Goal: Task Accomplishment & Management: Manage account settings

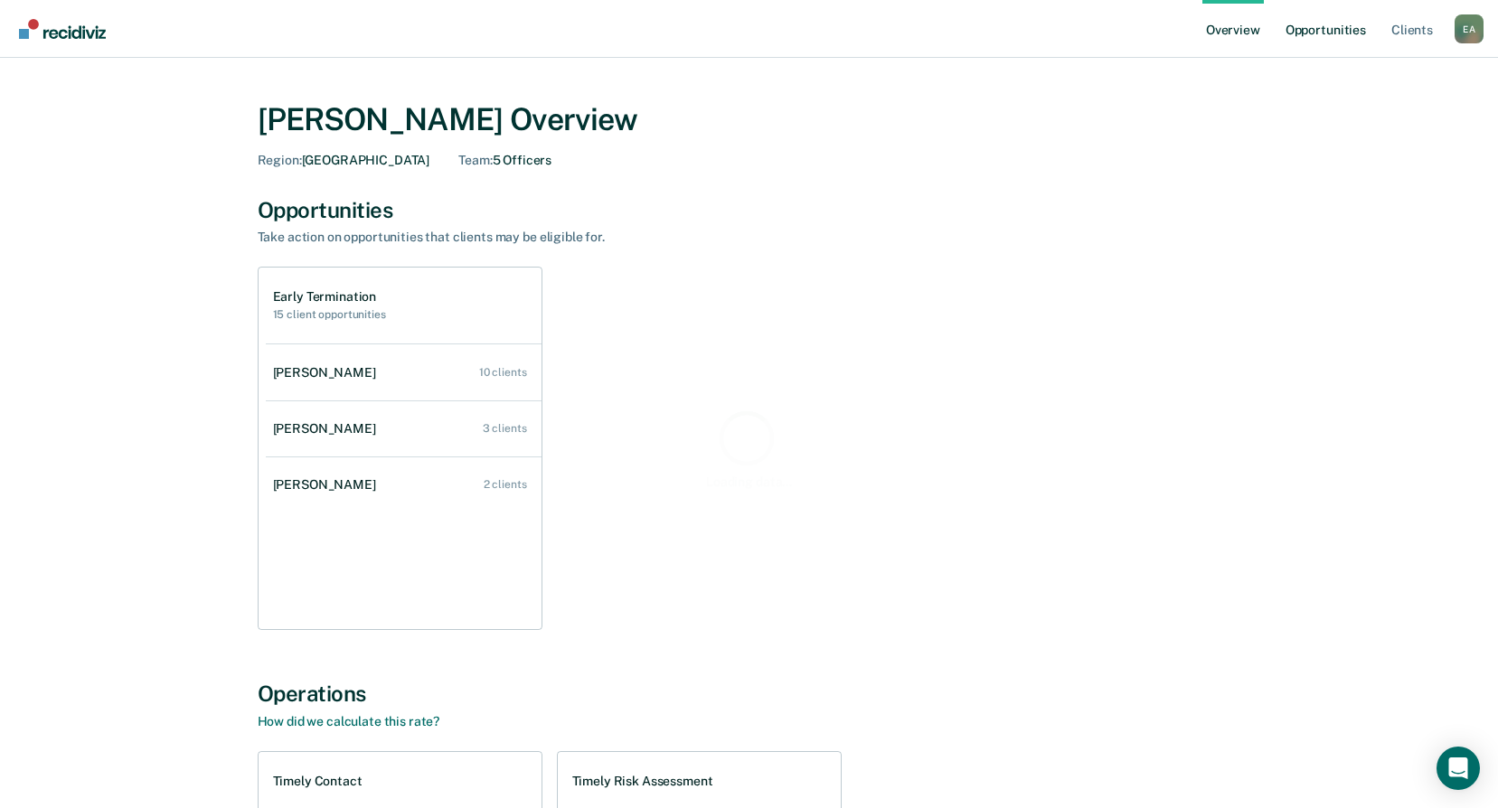
click at [1308, 38] on link "Opportunities" at bounding box center [1326, 29] width 88 height 58
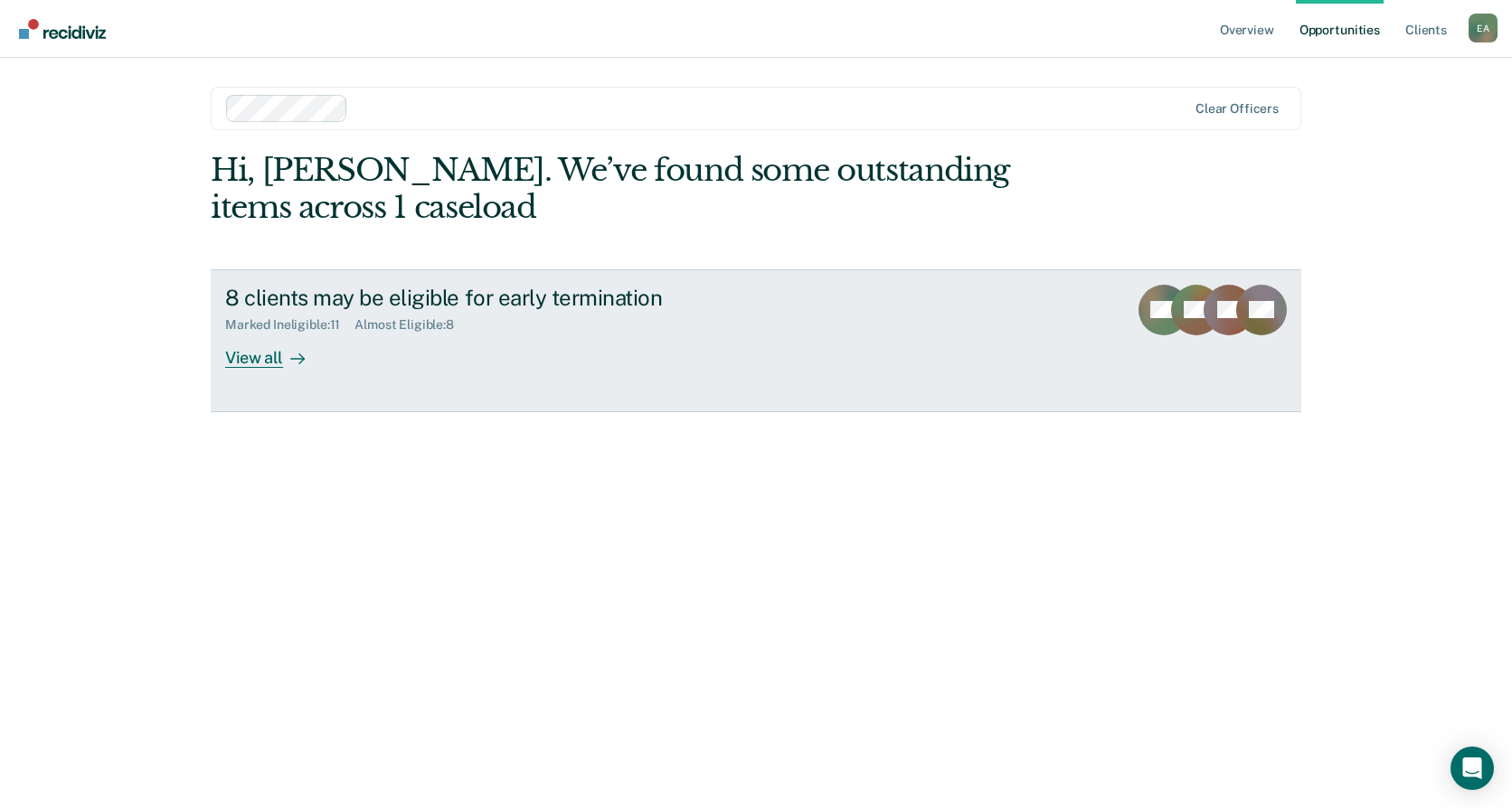
click at [247, 358] on div "View all" at bounding box center [275, 350] width 101 height 35
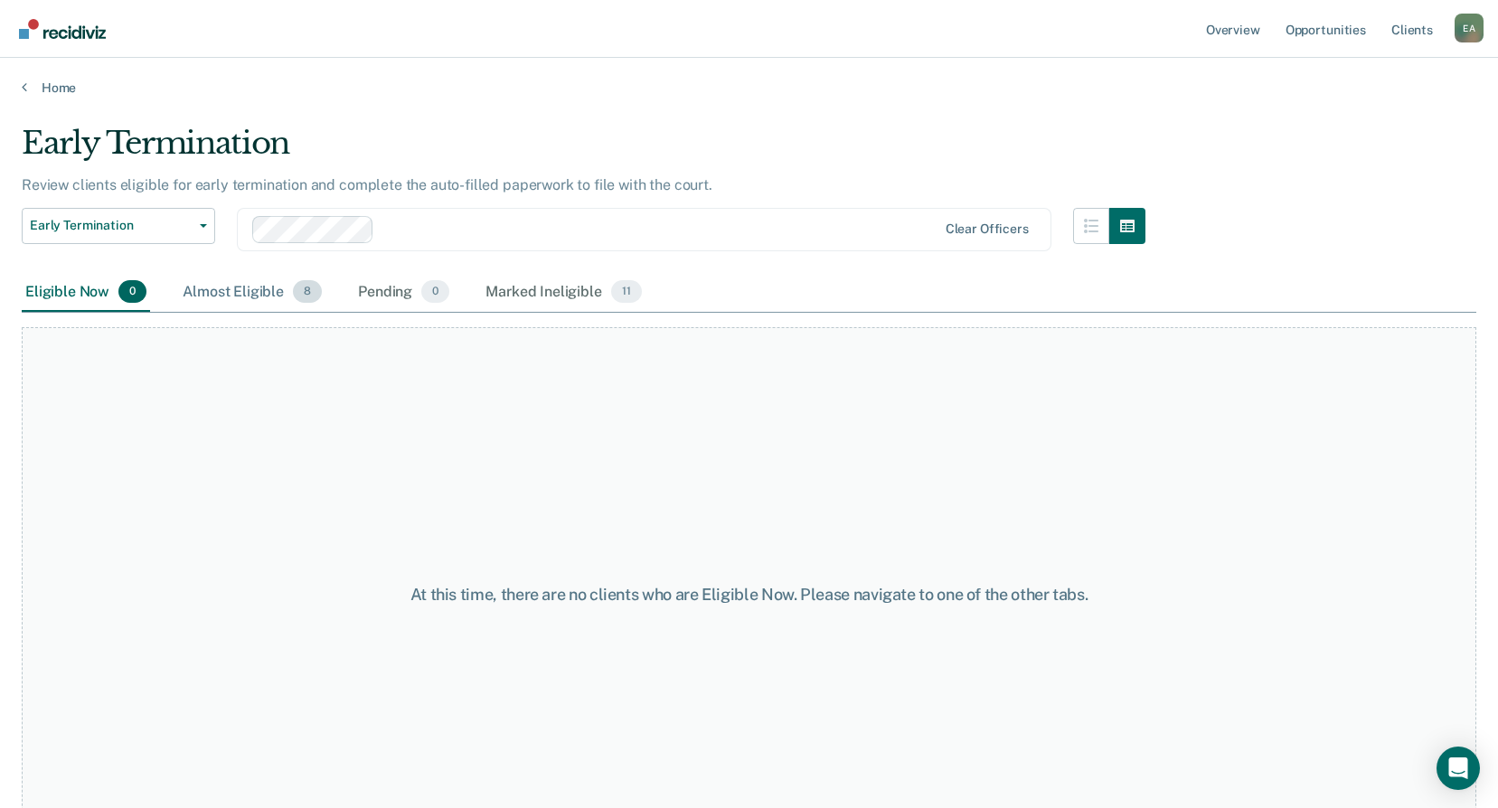
click at [229, 292] on div "Almost Eligible 8" at bounding box center [252, 293] width 146 height 40
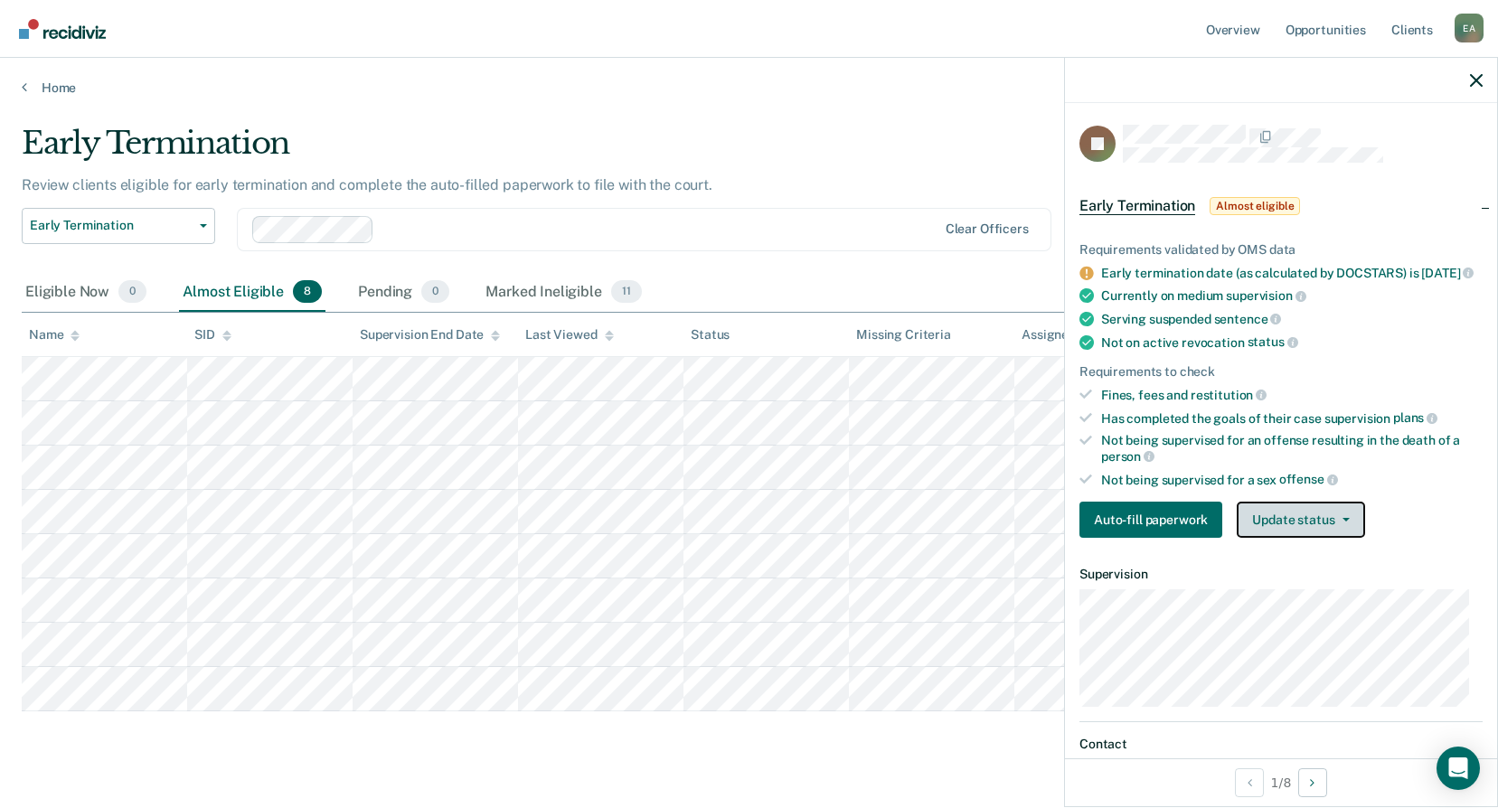
click at [1276, 530] on button "Update status" at bounding box center [1300, 520] width 127 height 36
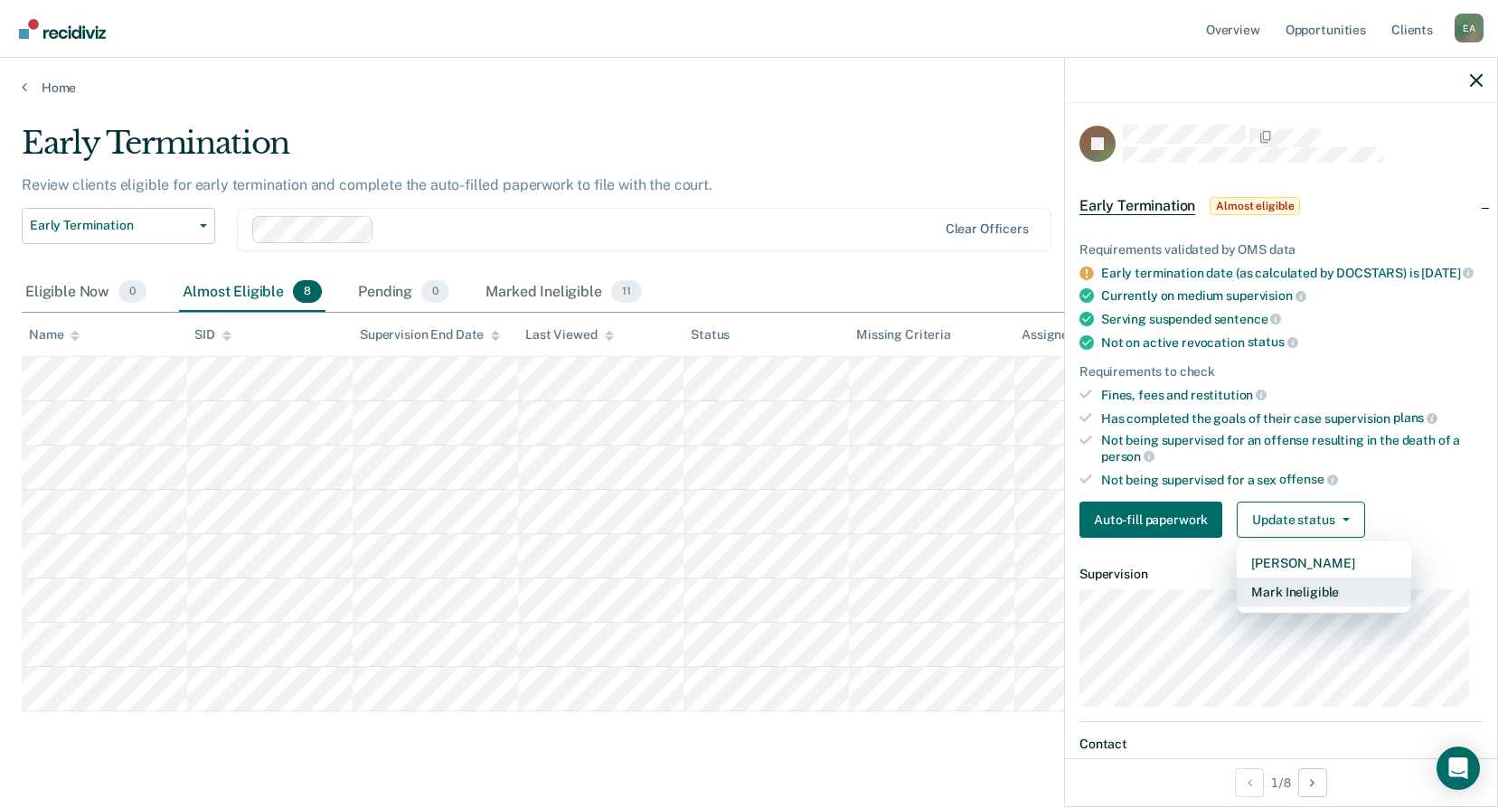
click at [1281, 605] on button "Mark Ineligible" at bounding box center [1324, 592] width 175 height 29
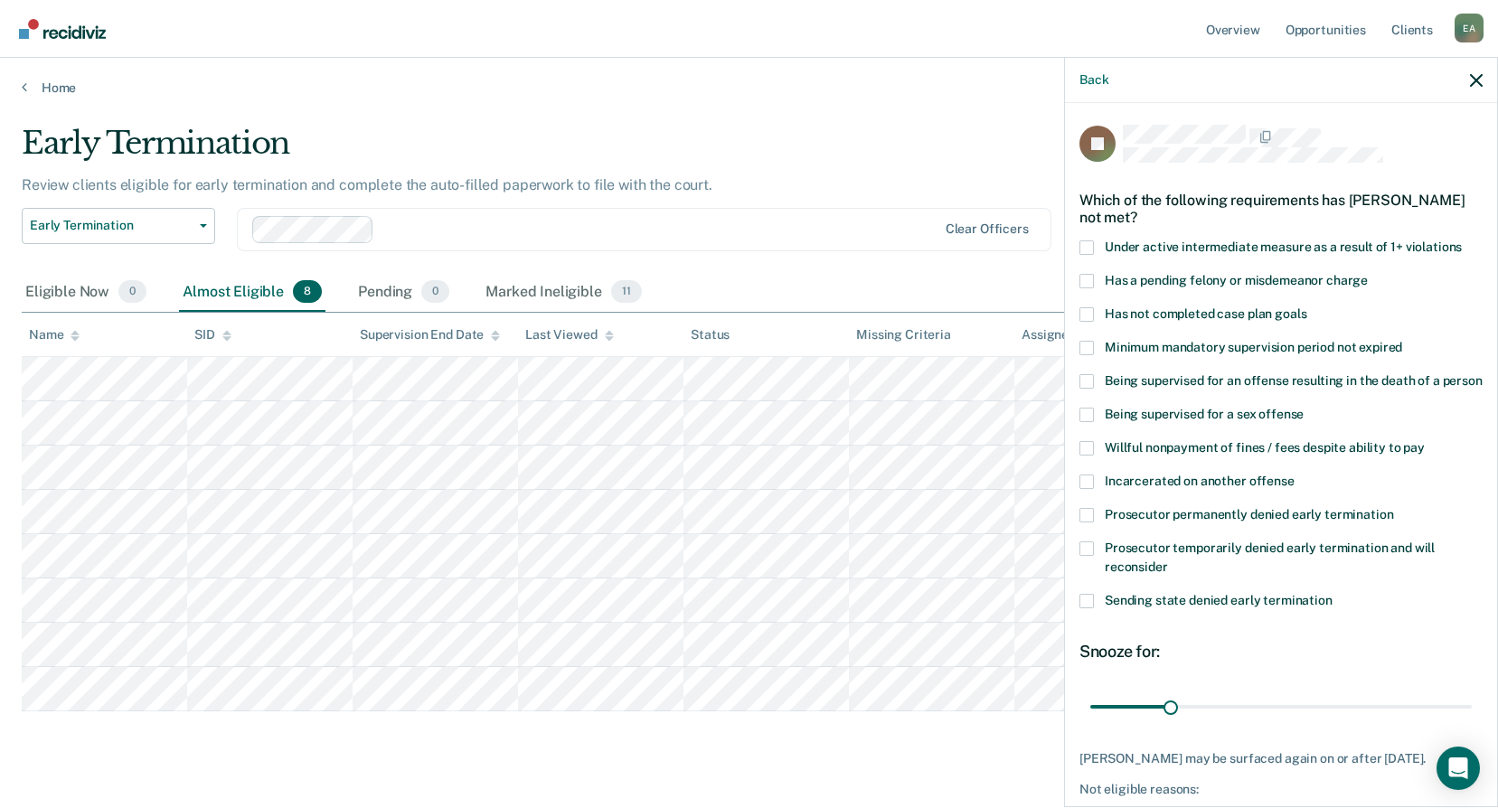
click at [1090, 282] on span at bounding box center [1087, 281] width 14 height 14
click at [1368, 274] on input "Has a pending felony or misdemeanor charge" at bounding box center [1368, 274] width 0 height 0
click at [1085, 313] on span at bounding box center [1087, 314] width 14 height 14
click at [1307, 307] on input "Has not completed case plan goals" at bounding box center [1307, 307] width 0 height 0
click at [1089, 523] on span at bounding box center [1087, 515] width 14 height 14
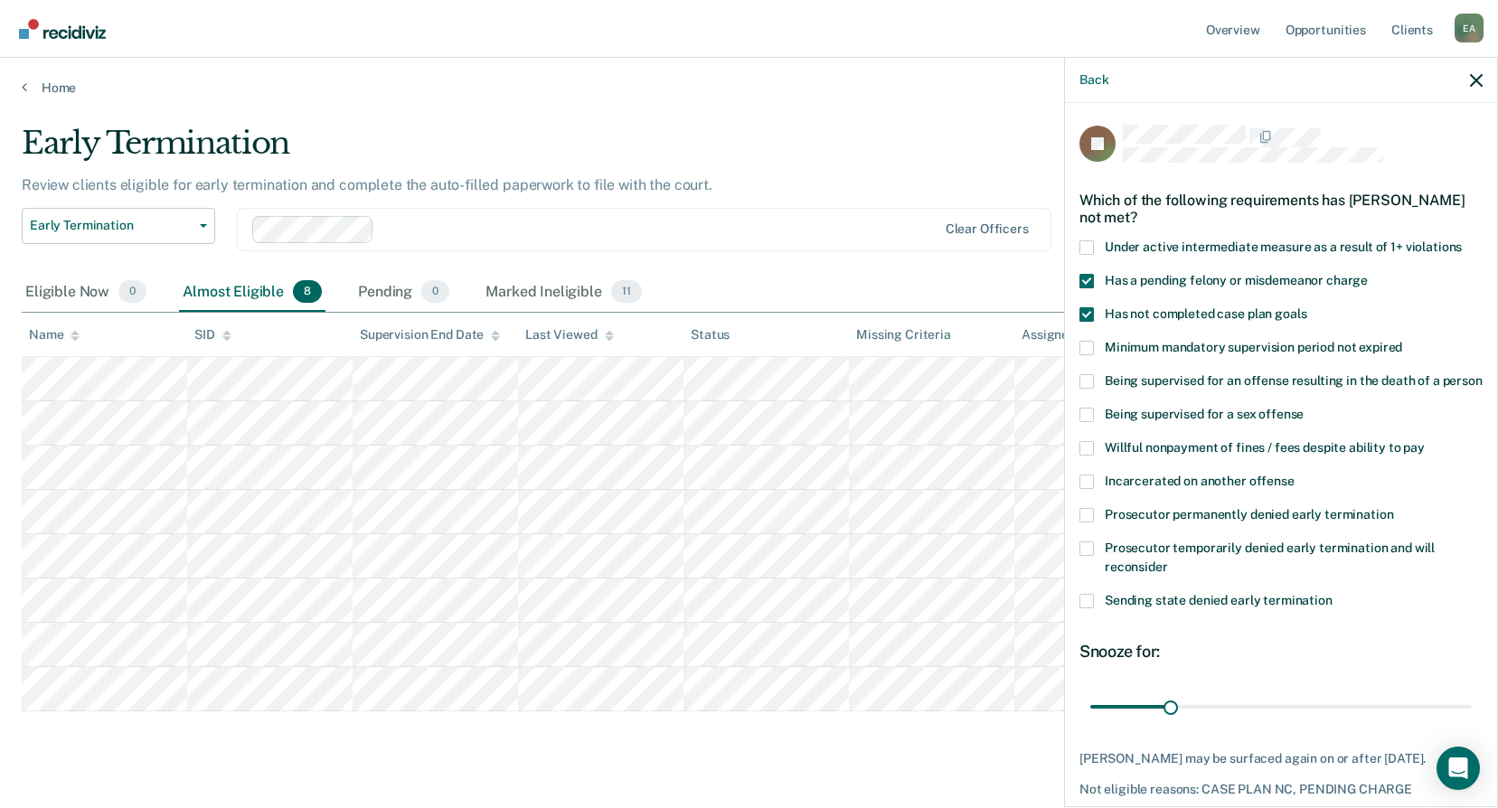
click at [1393, 508] on input "Prosecutor permanently denied early termination" at bounding box center [1393, 508] width 0 height 0
drag, startPoint x: 1168, startPoint y: 720, endPoint x: 1485, endPoint y: 703, distance: 316.9
type input "146"
click at [1472, 703] on input "range" at bounding box center [1281, 707] width 382 height 32
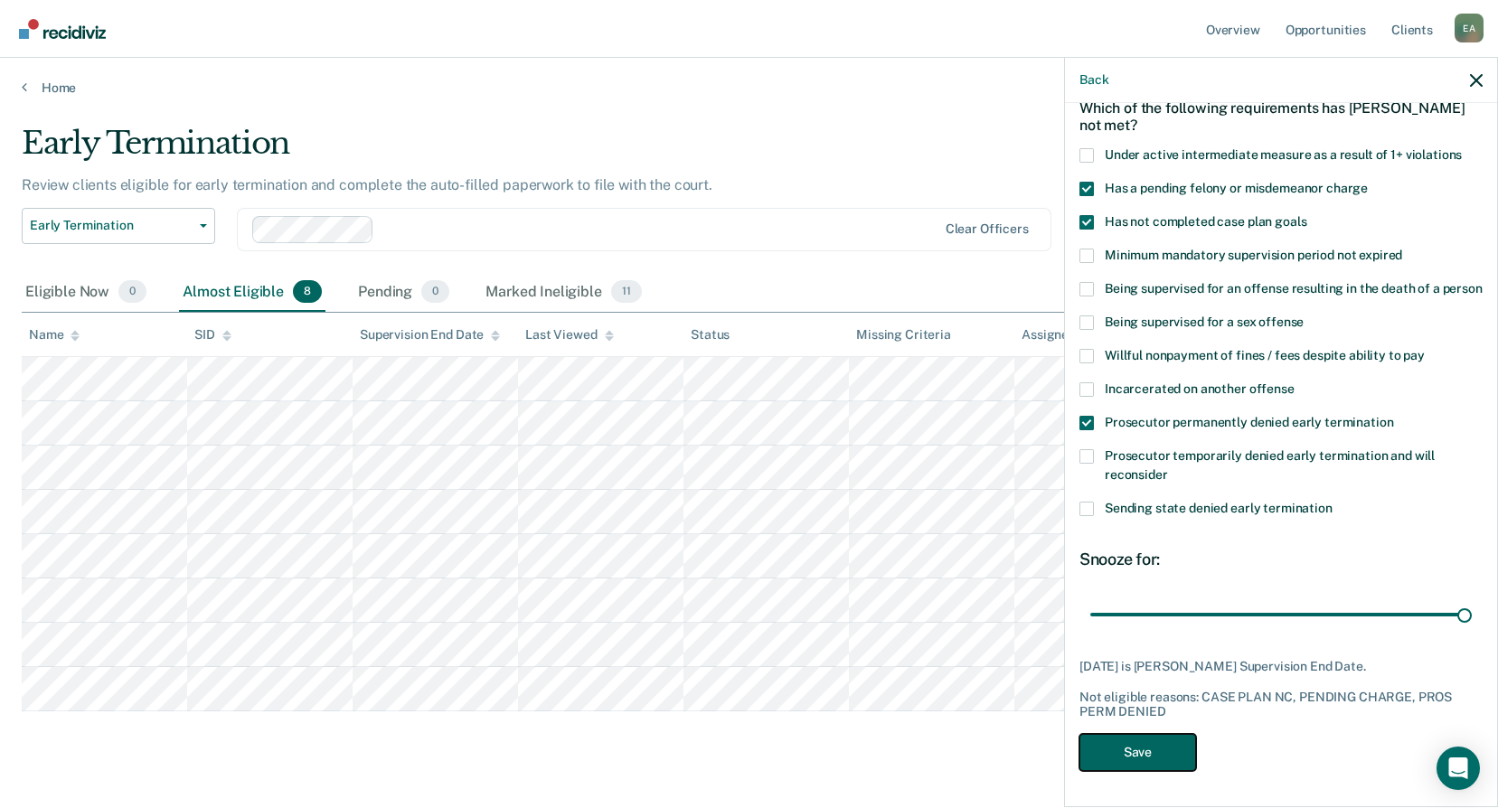
click at [1154, 757] on button "Save" at bounding box center [1138, 752] width 117 height 37
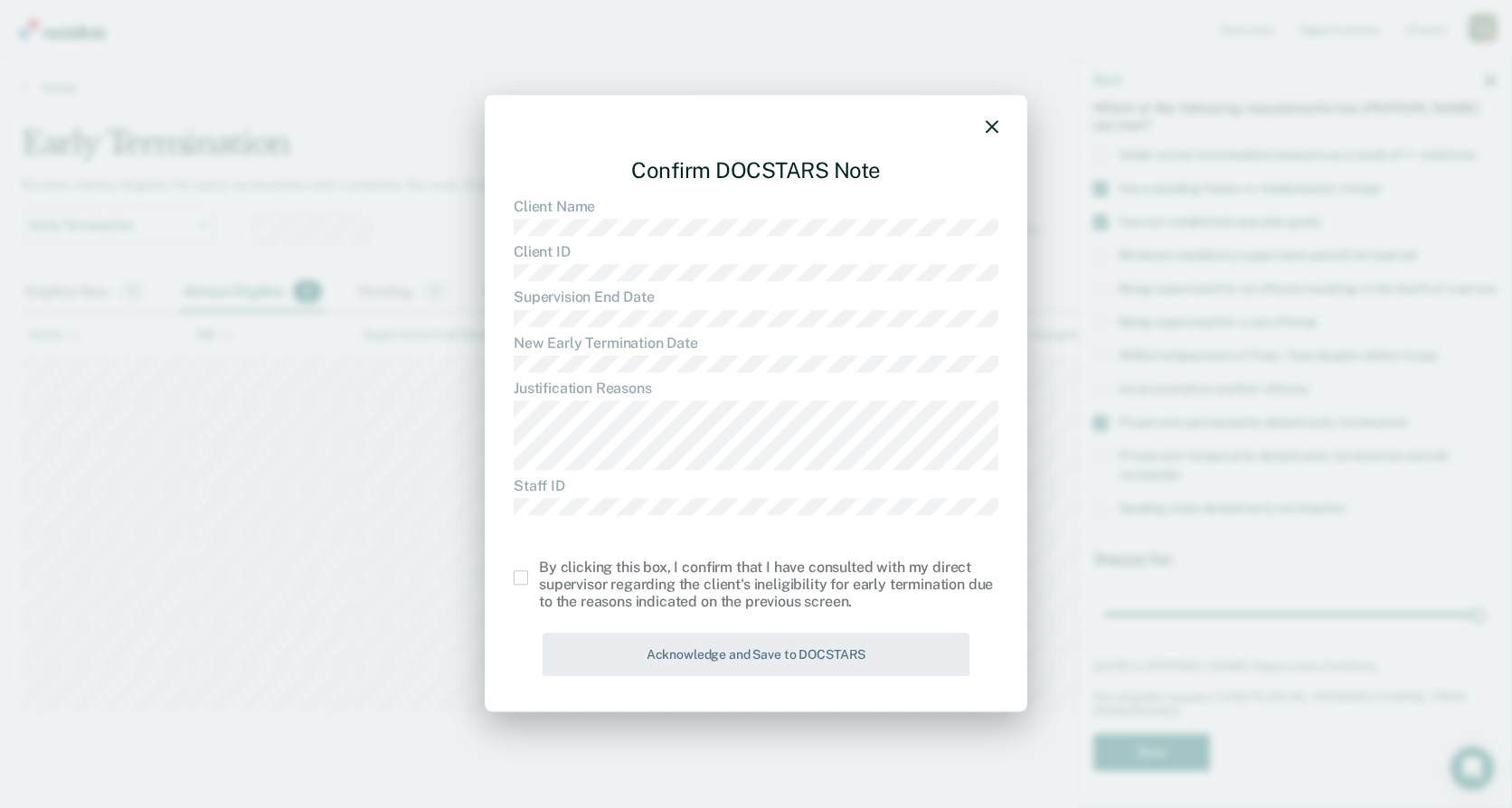
click at [523, 579] on span at bounding box center [521, 578] width 14 height 14
click at [539, 571] on input "checkbox" at bounding box center [539, 571] width 0 height 0
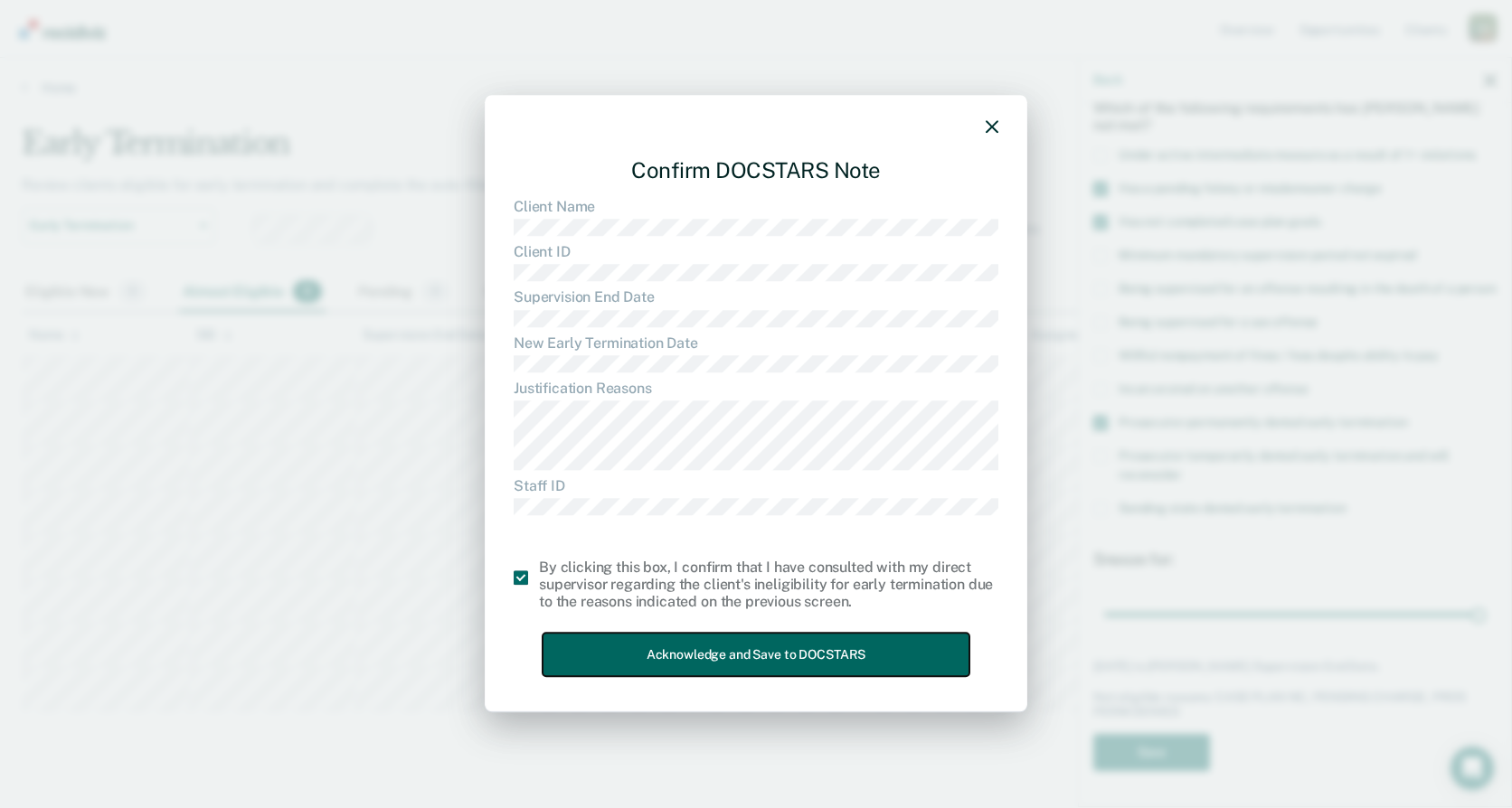
click at [656, 653] on button "Acknowledge and Save to DOCSTARS" at bounding box center [756, 655] width 427 height 44
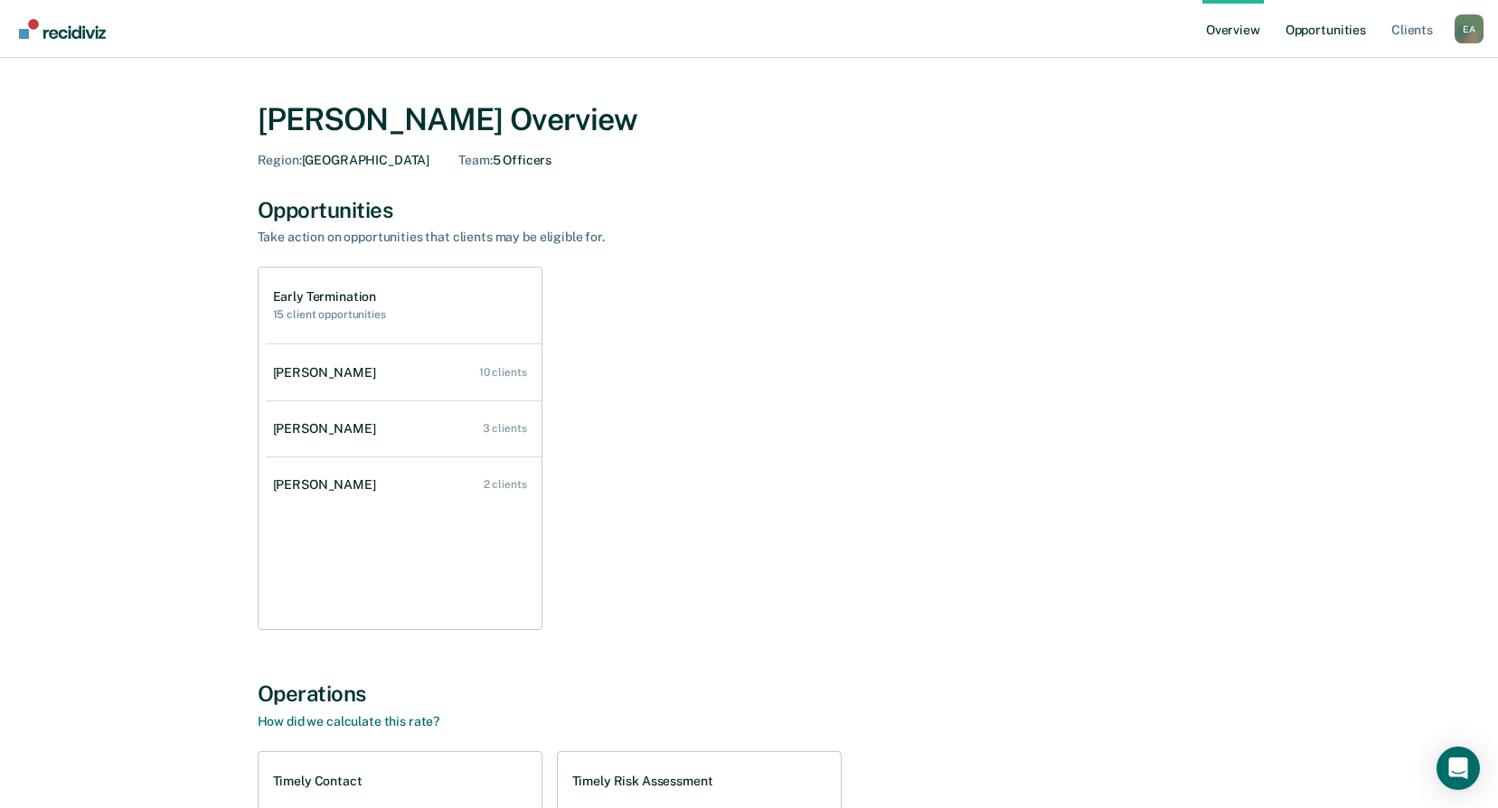
click at [1330, 31] on link "Opportunities" at bounding box center [1326, 29] width 88 height 58
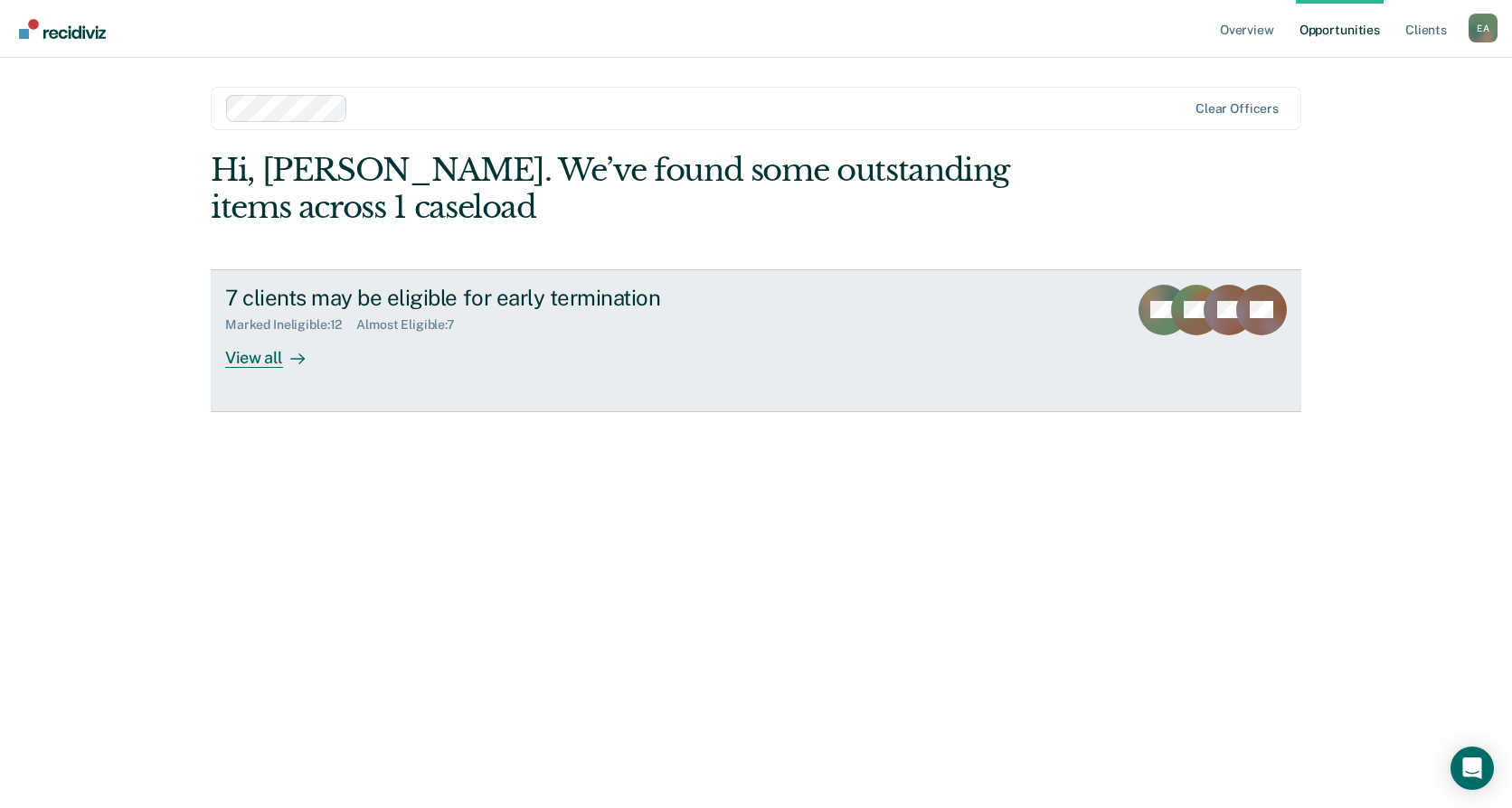
click at [252, 348] on div "View all" at bounding box center [275, 350] width 101 height 35
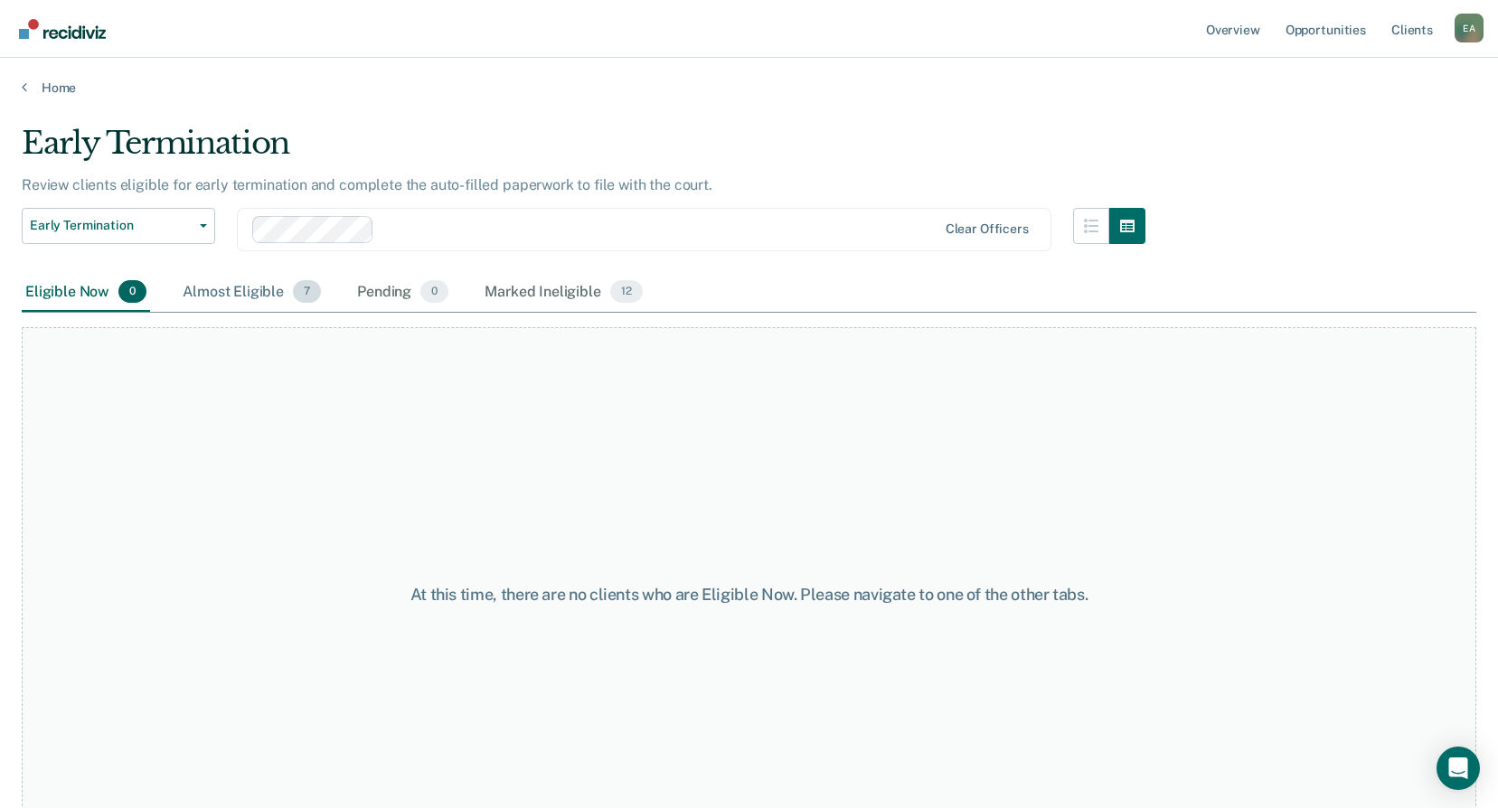
click at [241, 289] on div "Almost Eligible 7" at bounding box center [252, 293] width 146 height 40
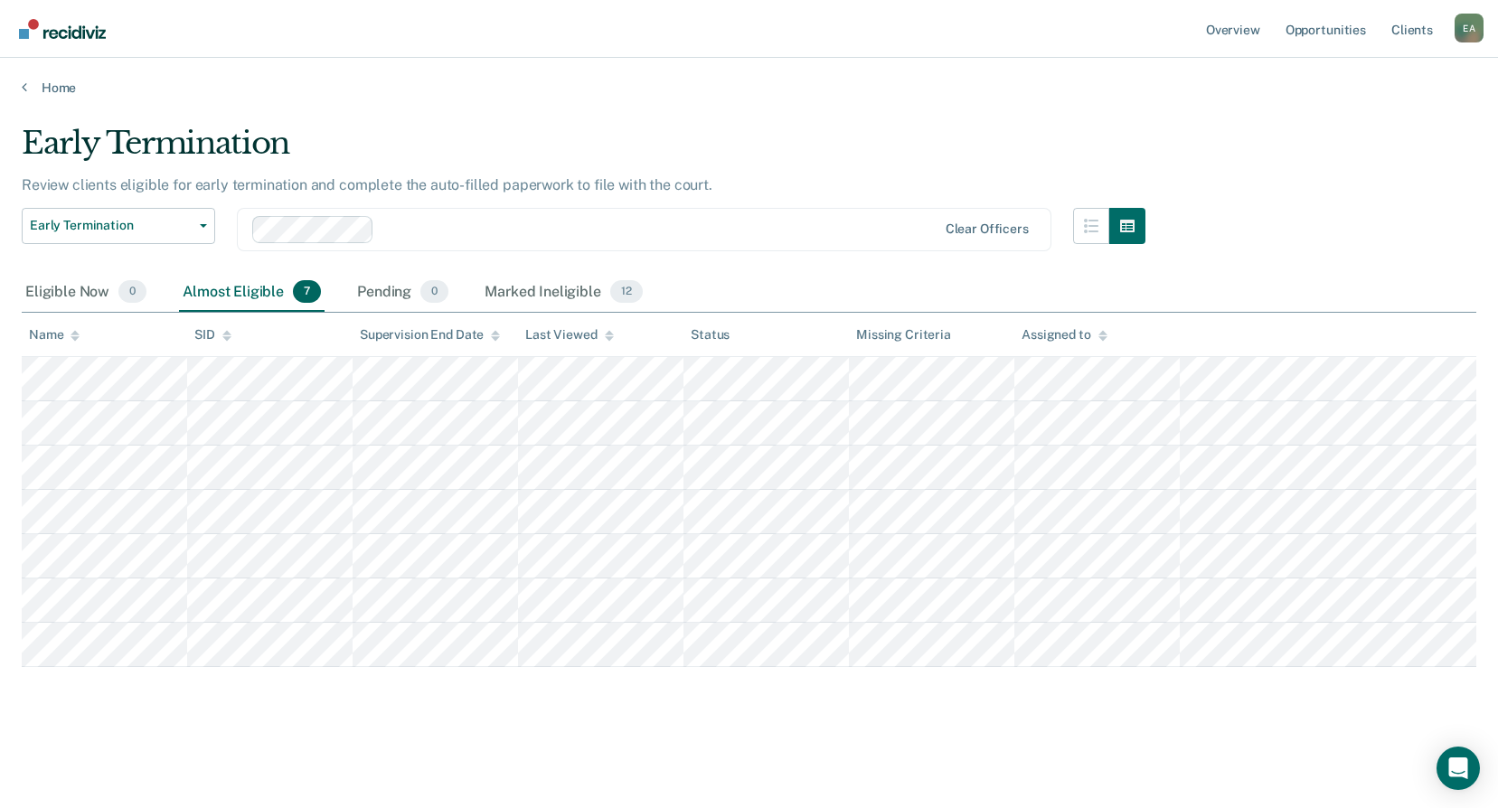
scroll to position [162, 0]
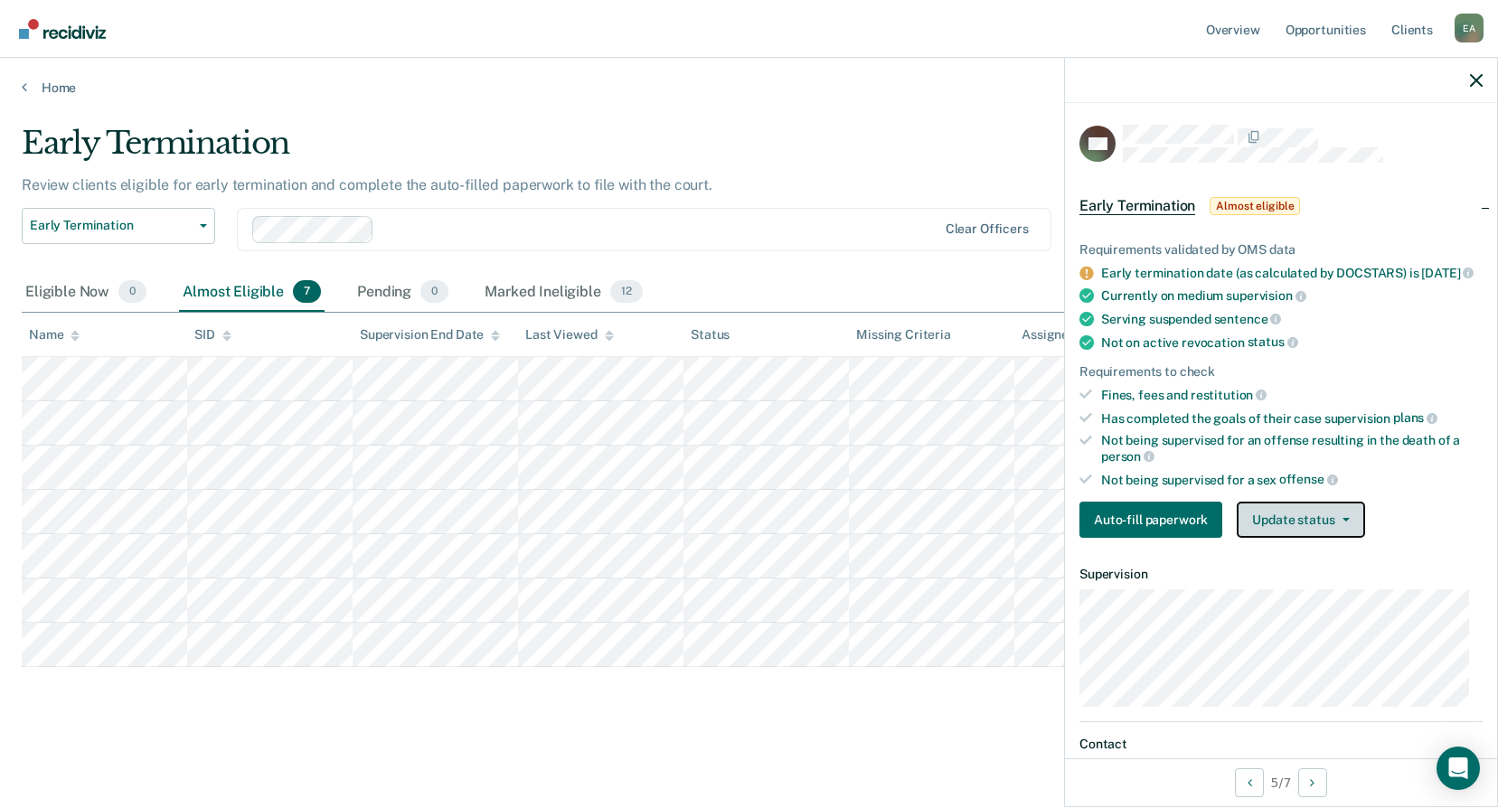
click at [1273, 537] on button "Update status" at bounding box center [1300, 520] width 127 height 36
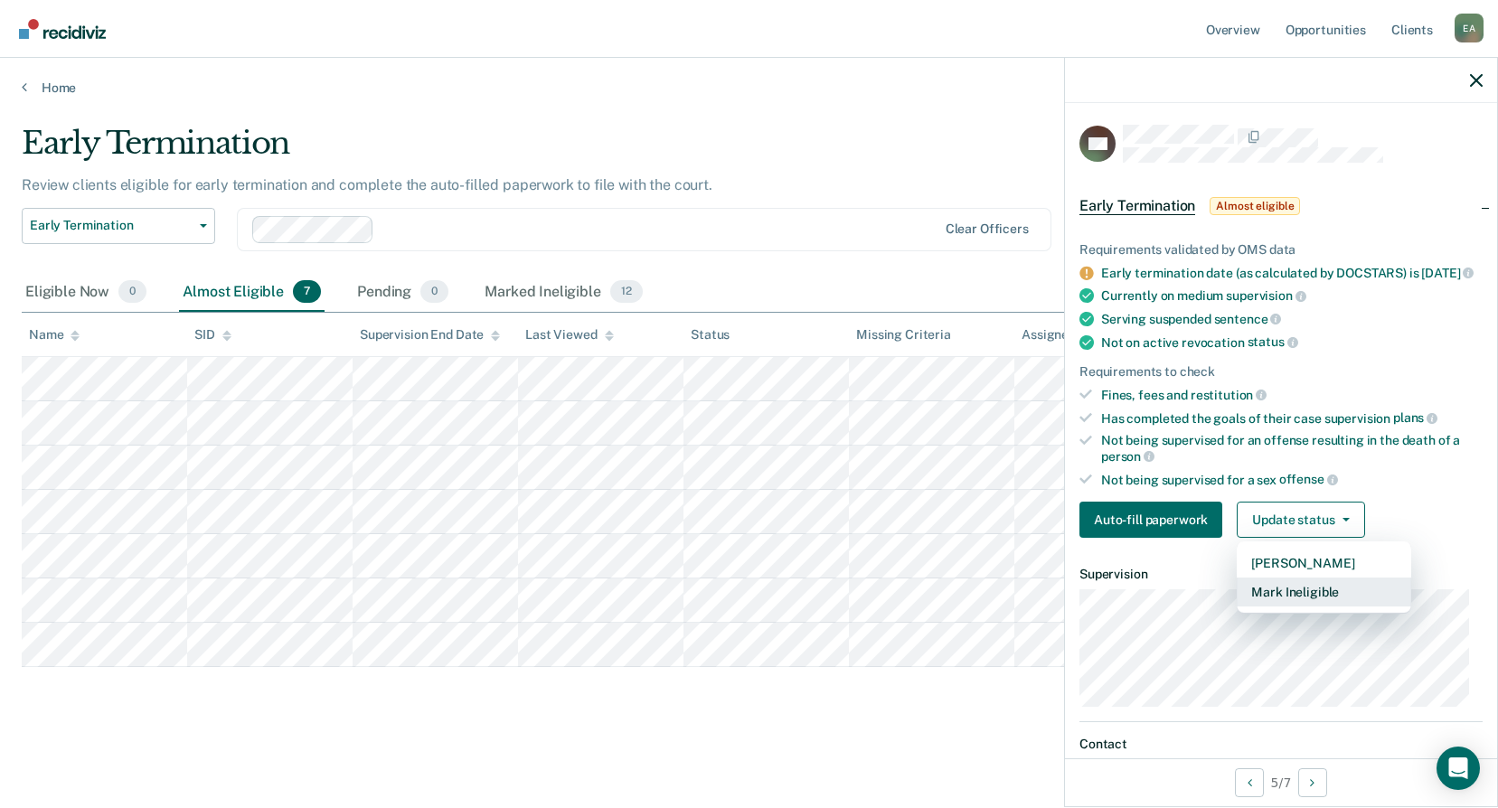
click at [1269, 599] on button "Mark Ineligible" at bounding box center [1324, 592] width 175 height 29
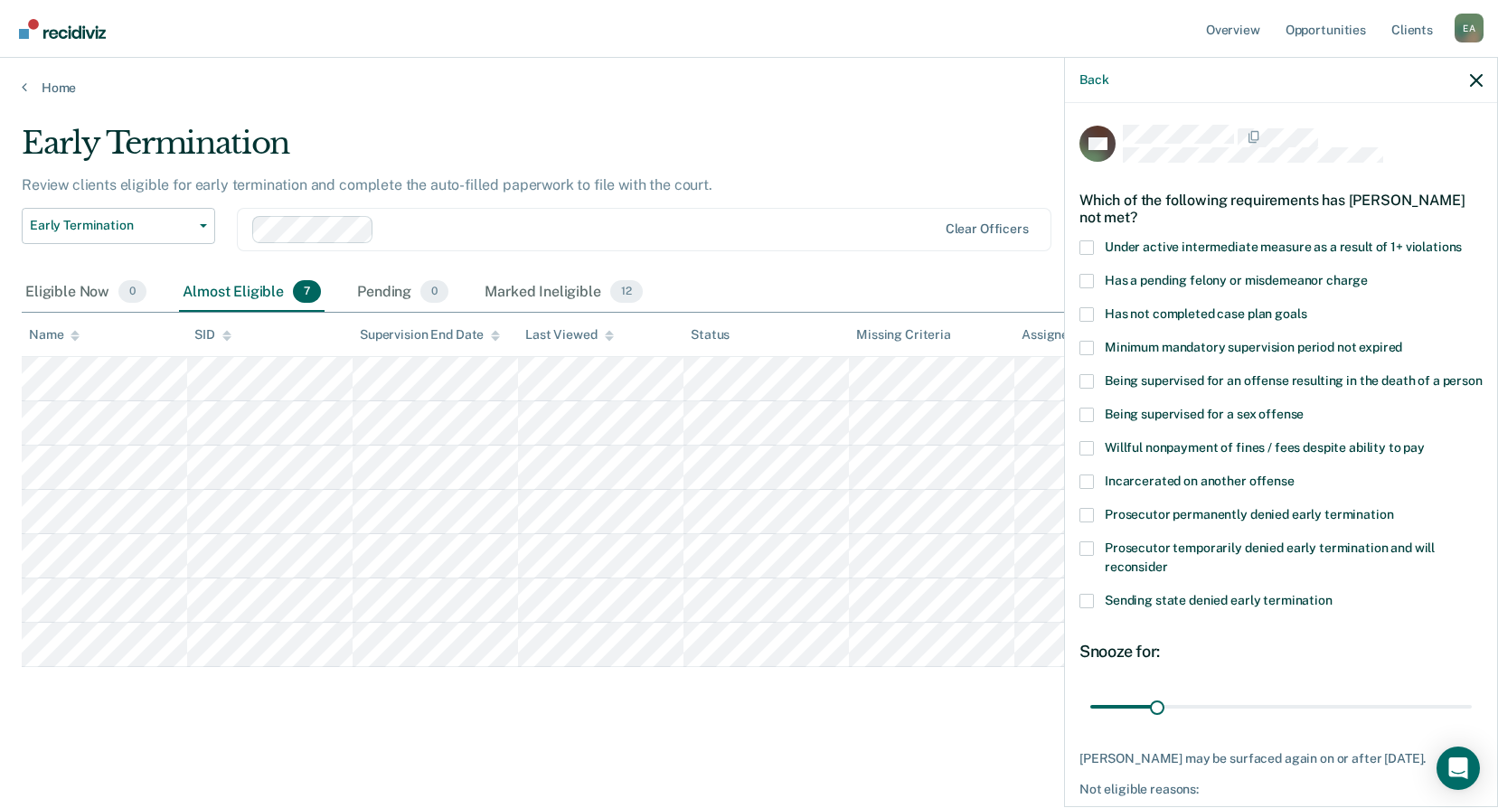
click at [1087, 315] on span at bounding box center [1087, 314] width 14 height 14
click at [1307, 307] on input "Has not completed case plan goals" at bounding box center [1307, 307] width 0 height 0
drag, startPoint x: 1156, startPoint y: 728, endPoint x: 1274, endPoint y: 722, distance: 118.6
type input "90"
click at [1274, 722] on input "range" at bounding box center [1281, 707] width 382 height 32
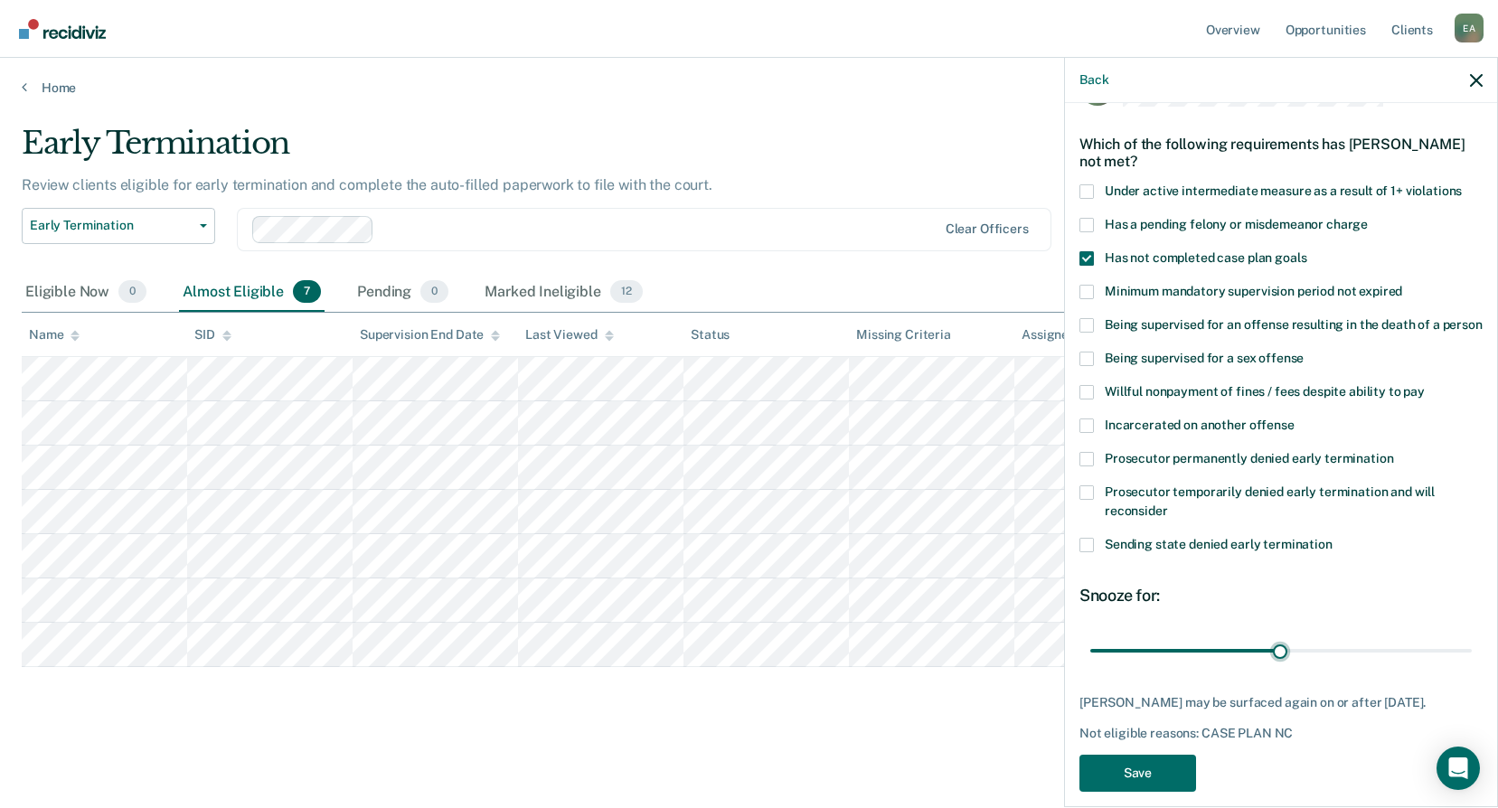
scroll to position [109, 0]
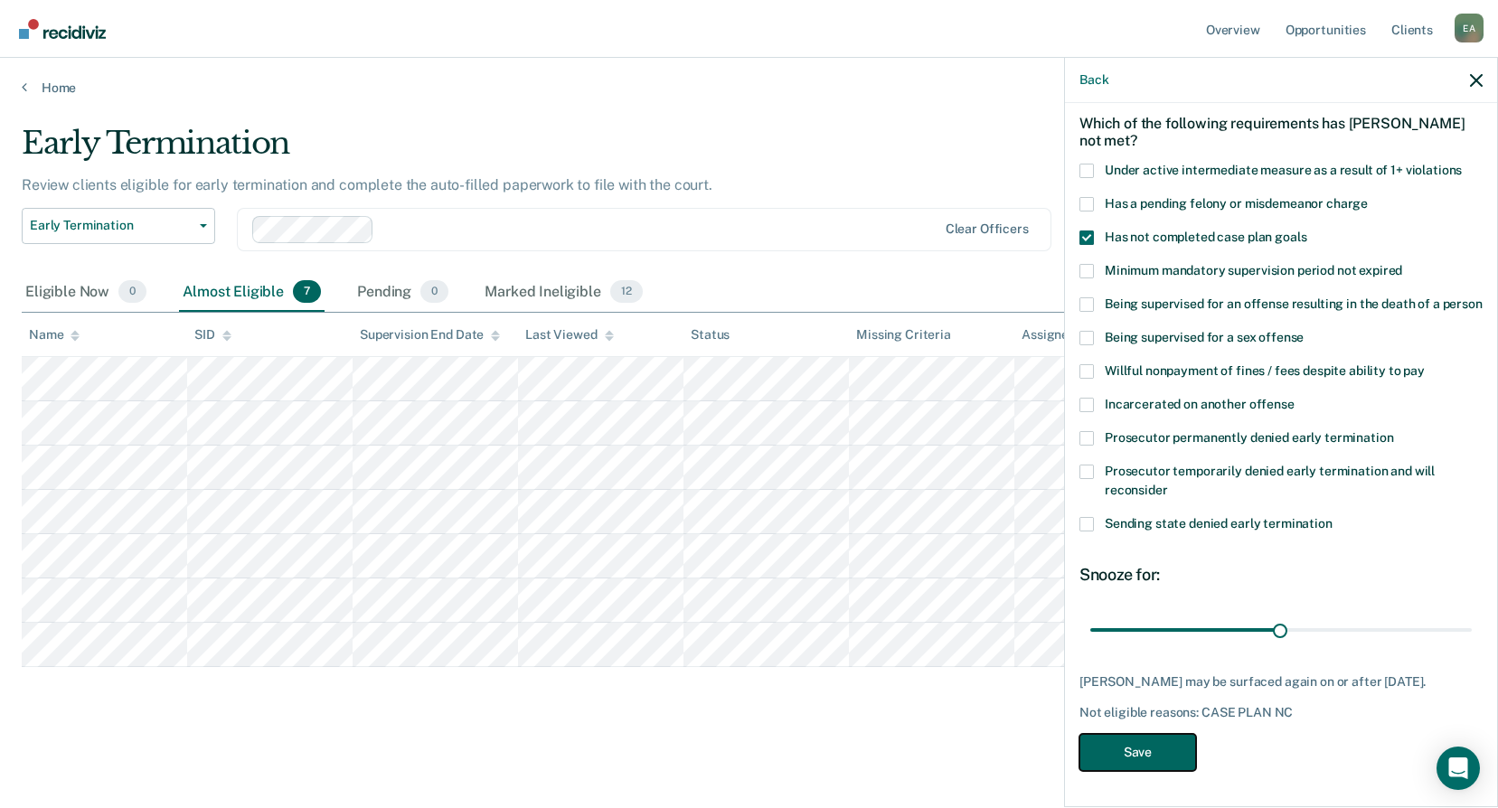
click at [1164, 761] on button "Save" at bounding box center [1138, 752] width 117 height 37
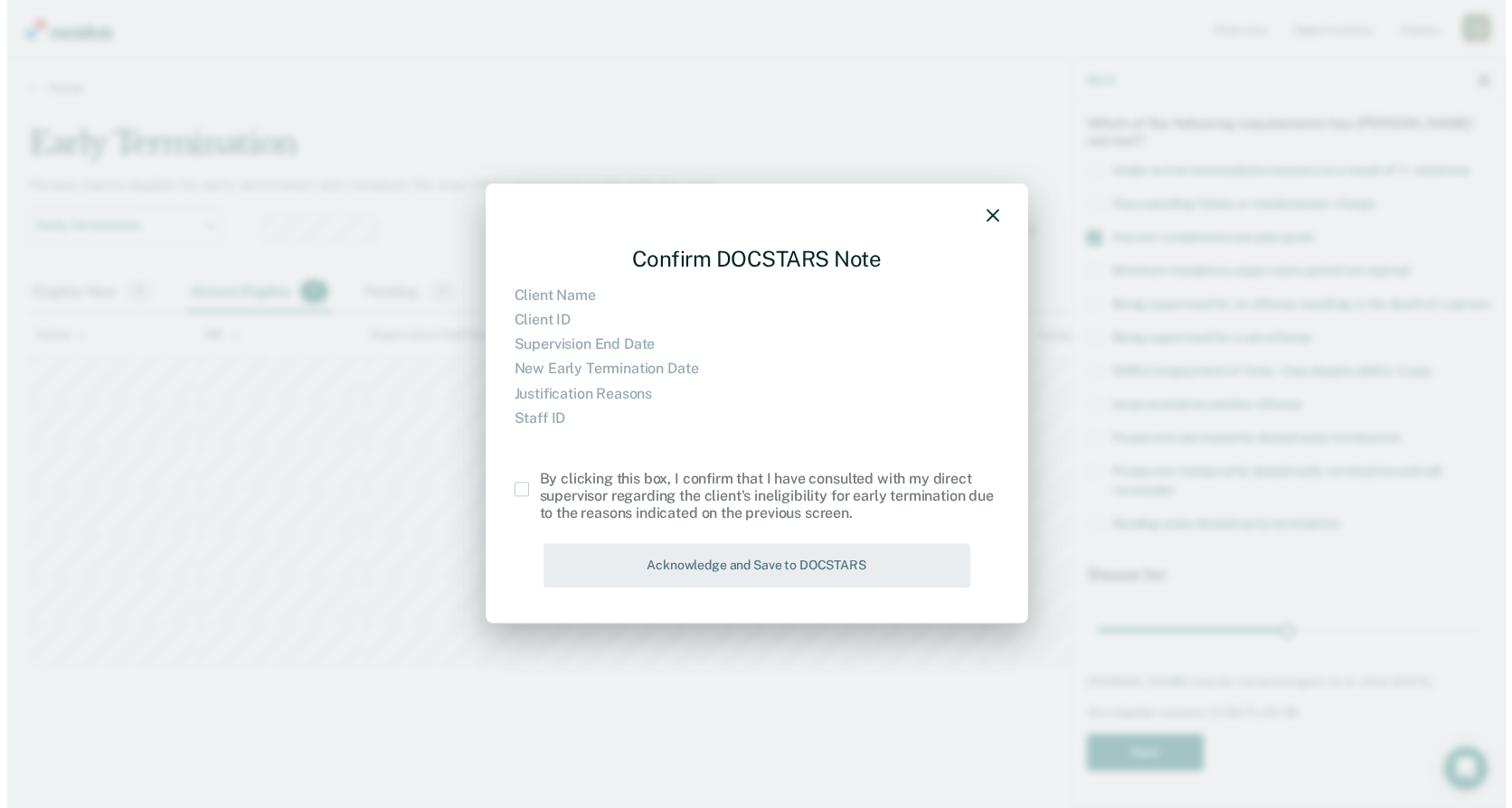
scroll to position [55, 0]
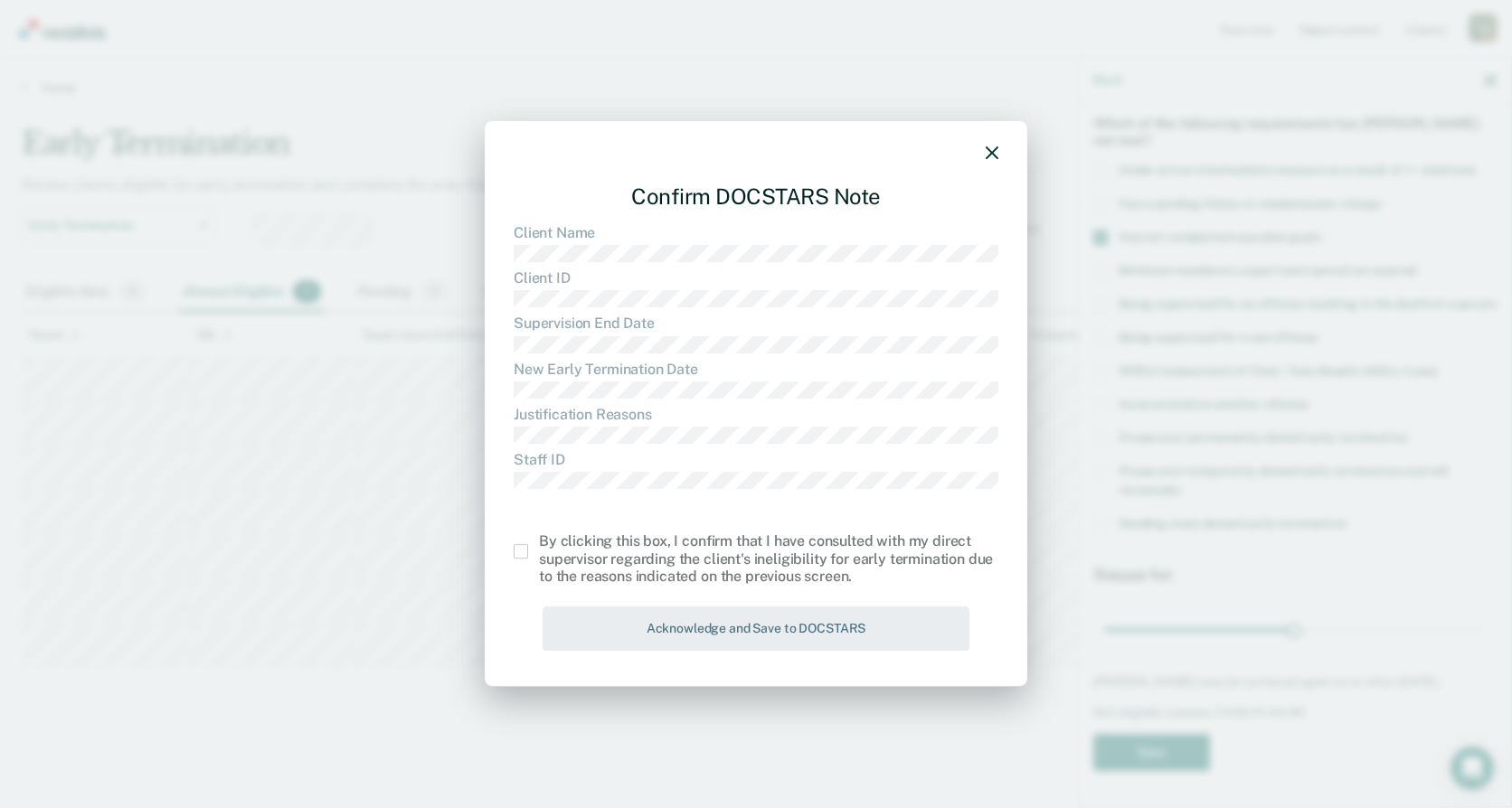
click at [525, 551] on span at bounding box center [521, 551] width 14 height 14
click at [539, 544] on input "checkbox" at bounding box center [539, 544] width 0 height 0
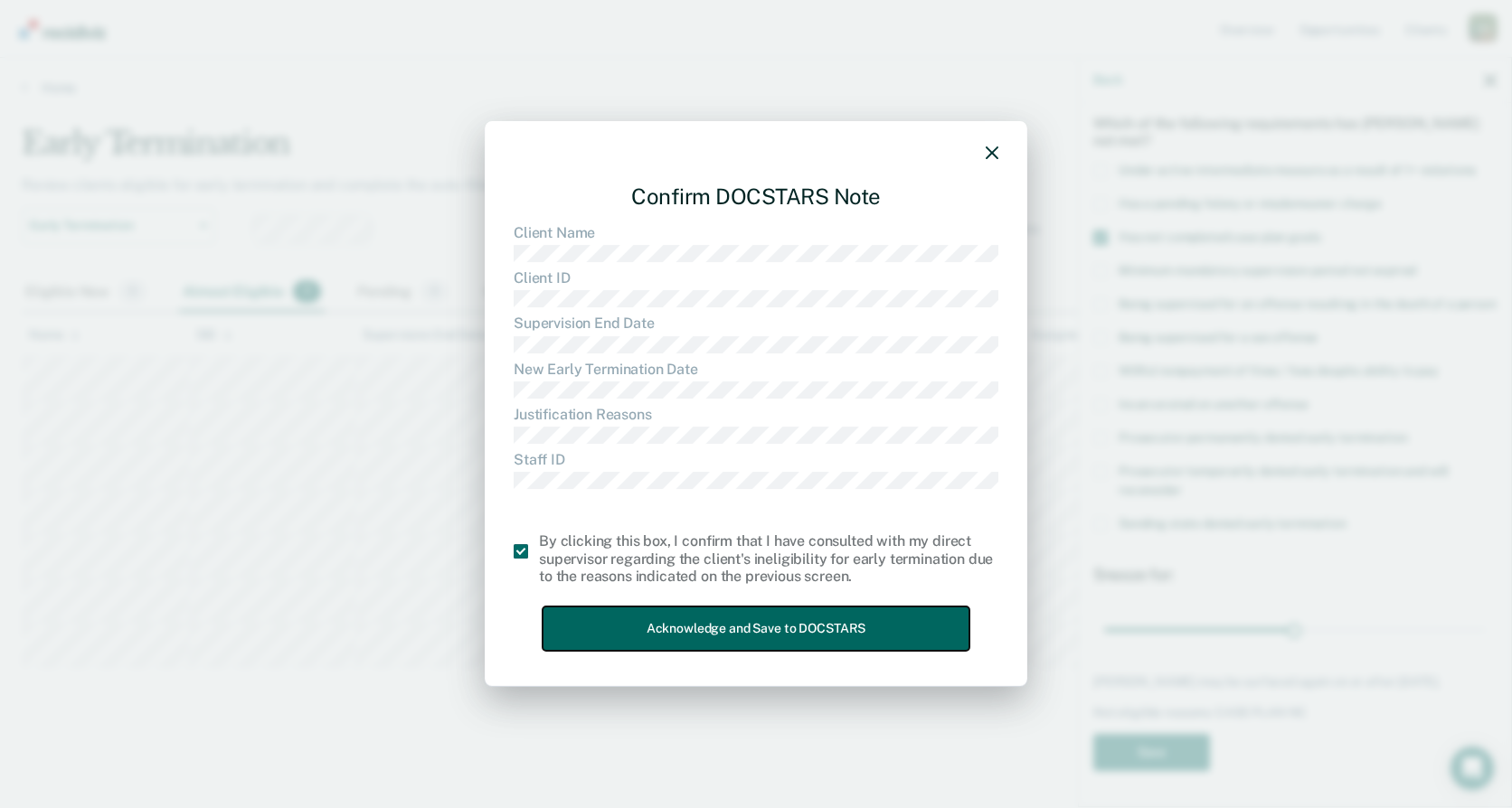
click at [579, 628] on button "Acknowledge and Save to DOCSTARS" at bounding box center [756, 629] width 427 height 44
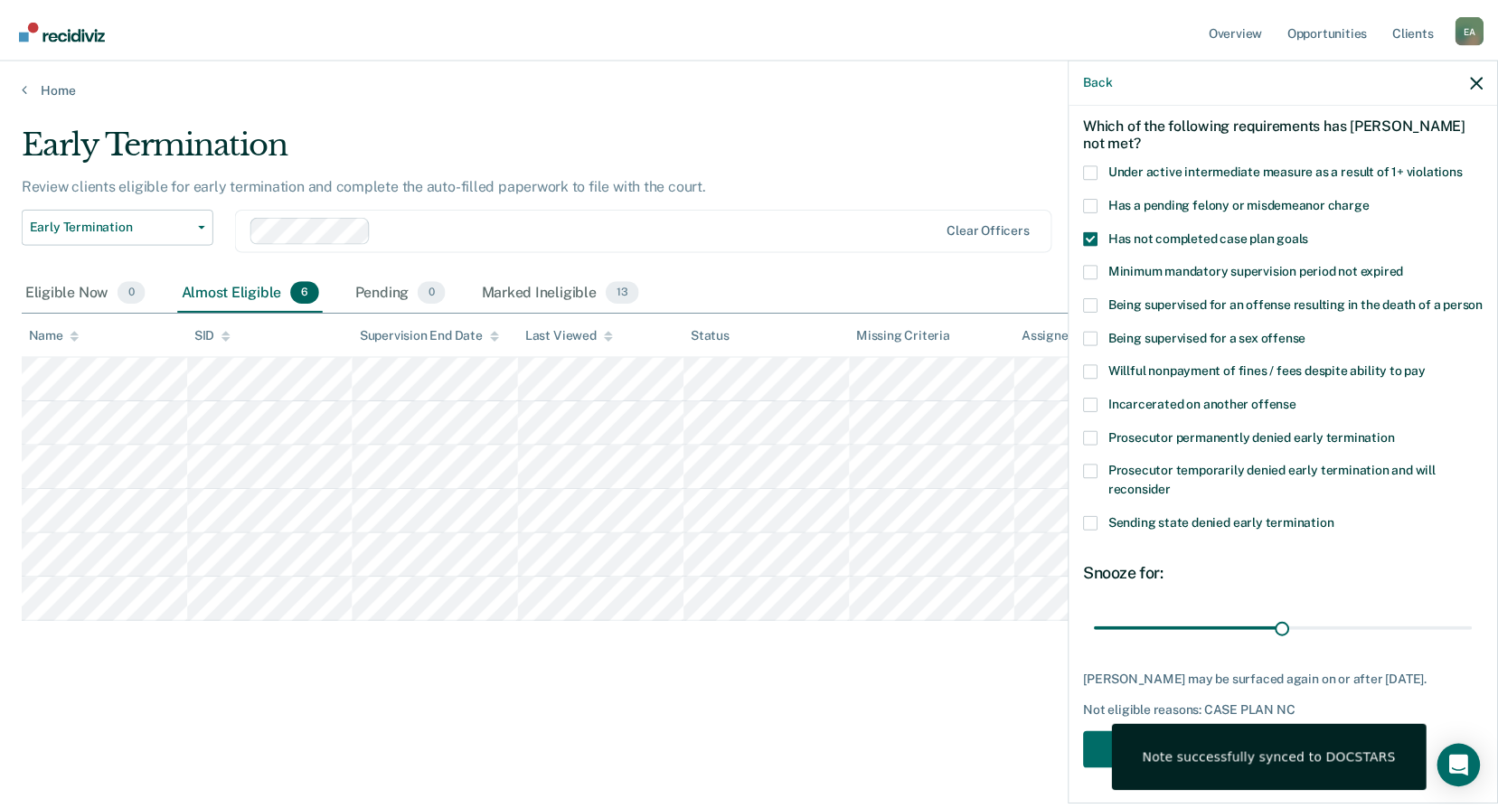
scroll to position [2, 0]
